Goal: Task Accomplishment & Management: Complete application form

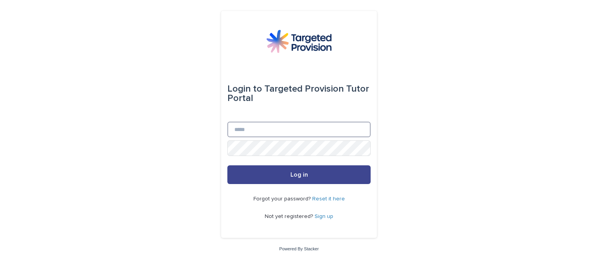
type input "**********"
click at [277, 175] on button "Log in" at bounding box center [299, 174] width 143 height 19
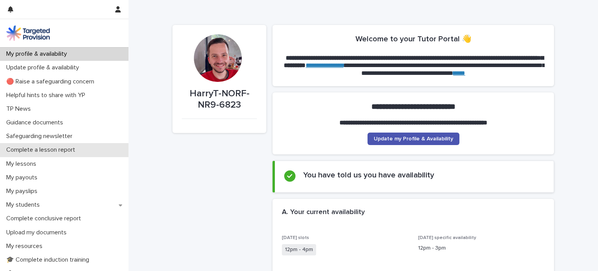
click at [55, 152] on p "Complete a lesson report" at bounding box center [42, 149] width 78 height 7
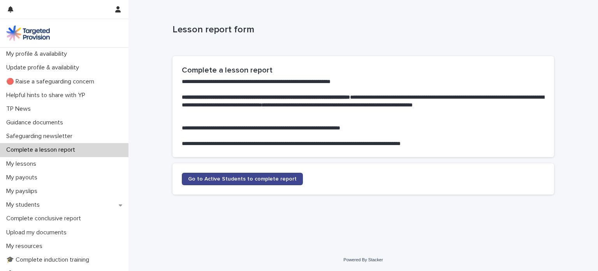
click at [254, 176] on span "Go to Active Students to complete report" at bounding box center [242, 178] width 109 height 5
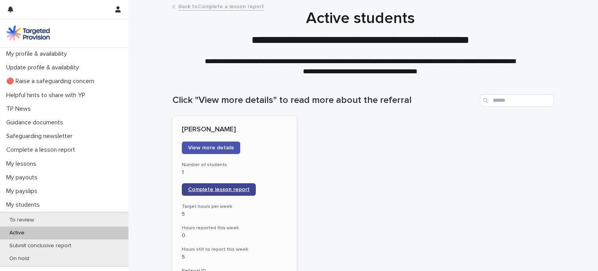
click at [198, 184] on link "Complete lesson report" at bounding box center [219, 189] width 74 height 12
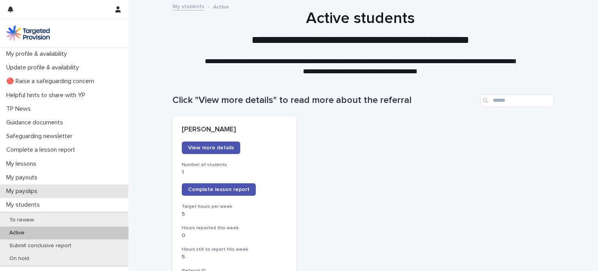
click at [30, 188] on p "My payslips" at bounding box center [23, 190] width 41 height 7
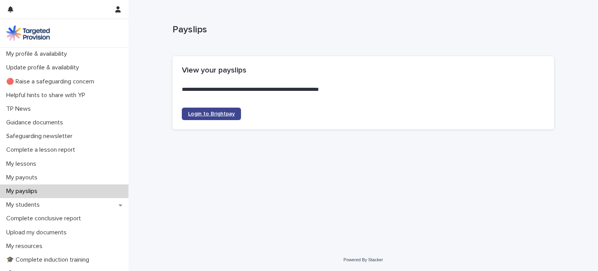
click at [209, 112] on span "Login to Brightpay" at bounding box center [211, 113] width 47 height 5
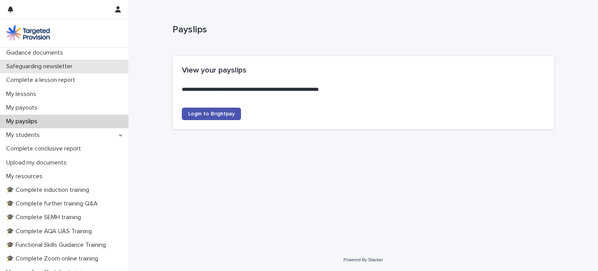
scroll to position [174, 0]
